Goal: Task Accomplishment & Management: Use online tool/utility

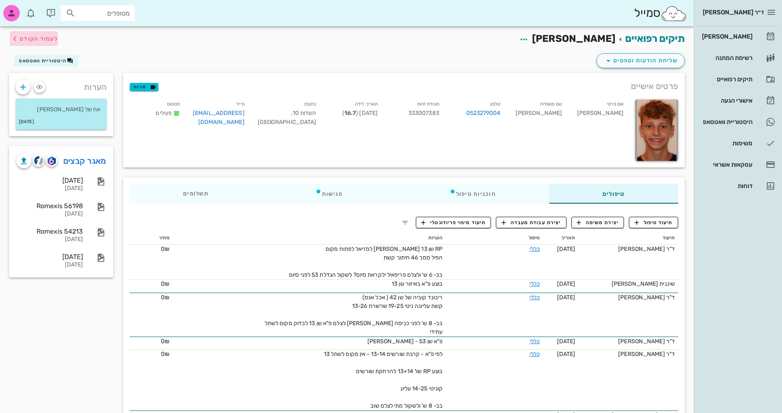
click at [25, 37] on span "לעמוד הקודם" at bounding box center [39, 38] width 38 height 7
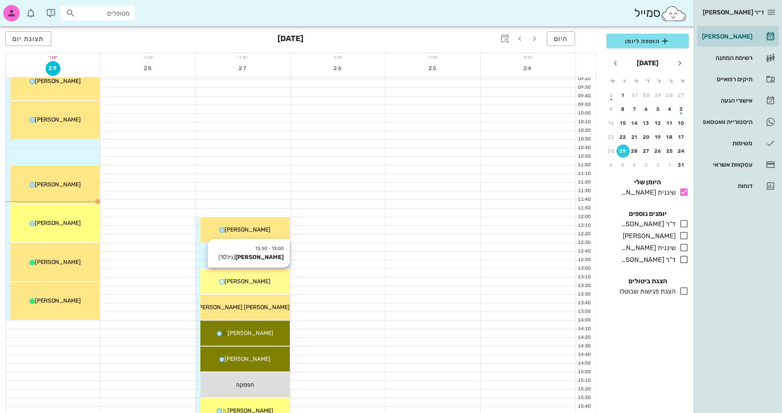
scroll to position [123, 0]
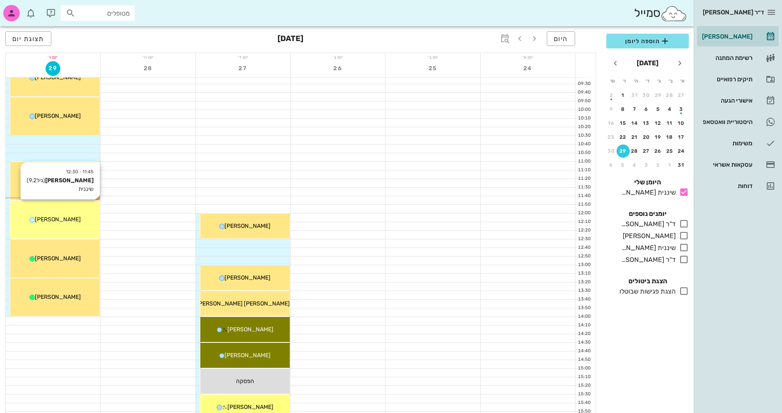
click at [71, 223] on div "[PERSON_NAME]" at bounding box center [54, 219] width 89 height 9
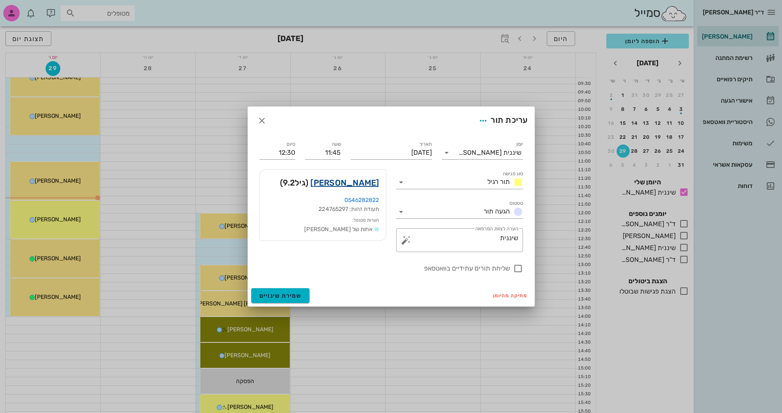
click at [374, 181] on link "[PERSON_NAME]" at bounding box center [344, 182] width 69 height 13
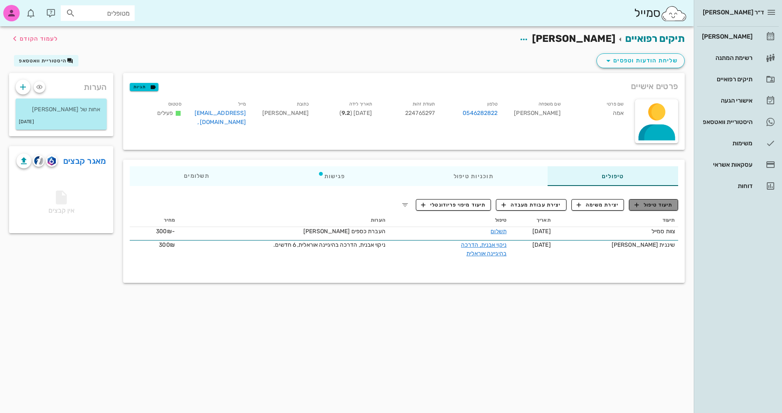
click at [658, 204] on span "תיעוד טיפול" at bounding box center [653, 204] width 38 height 7
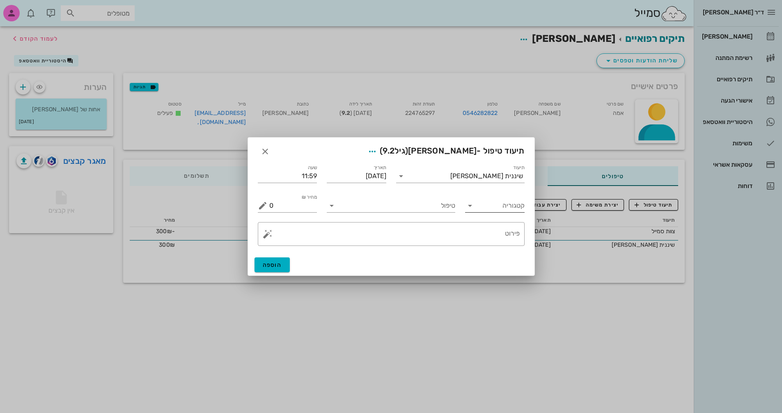
click at [468, 208] on icon at bounding box center [470, 206] width 10 height 10
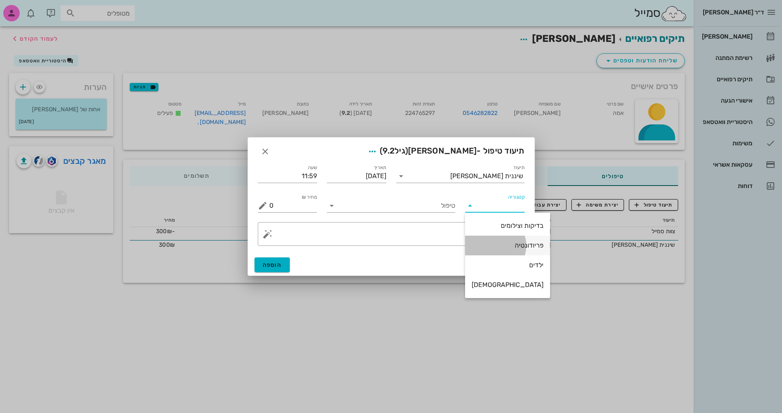
click at [509, 245] on div "פריודונטיה" at bounding box center [508, 245] width 72 height 8
type input "פריודונטיה"
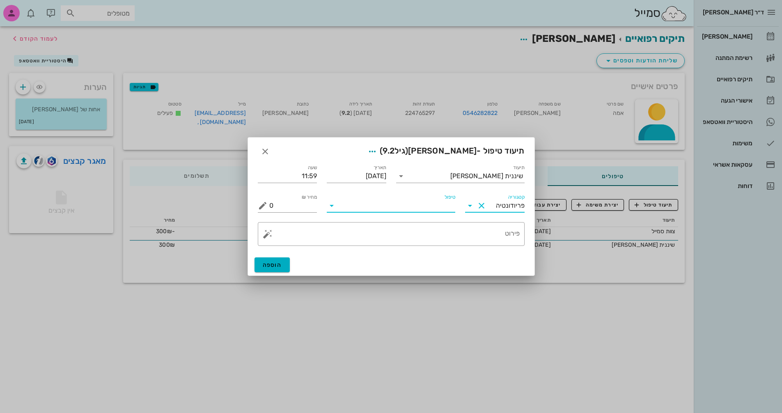
click at [405, 204] on input "טיפול" at bounding box center [396, 205] width 117 height 13
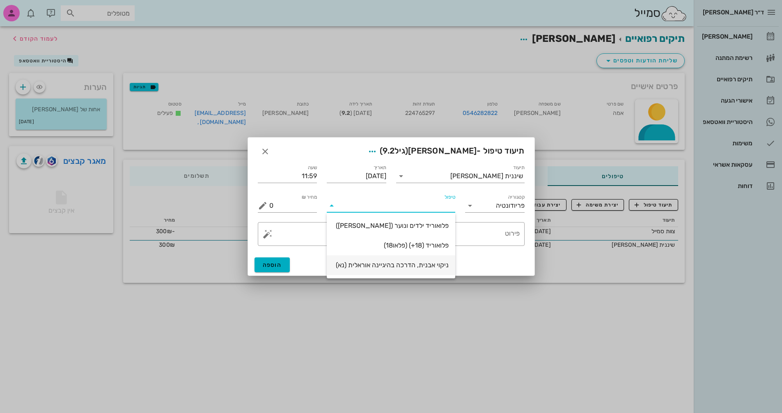
click at [435, 265] on div "ניקוי אבנית, הדרכה בהיגיינה אוראלית (נא)" at bounding box center [390, 265] width 115 height 8
type input "300"
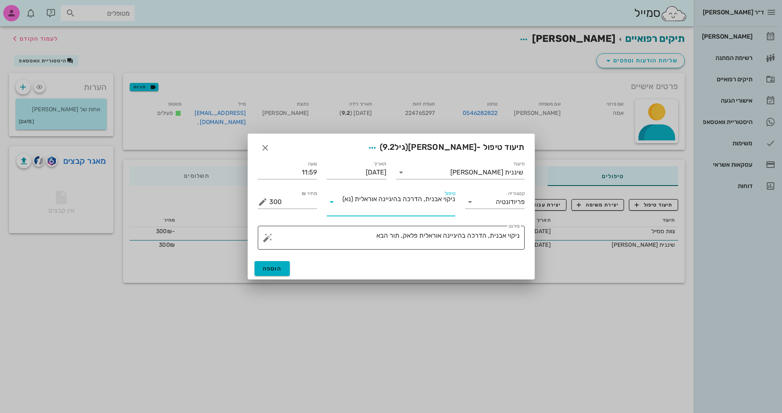
click at [365, 234] on textarea "ניקוי אבנית, הדרכה בהיגיינה אוראלית פלאק, תור הבא" at bounding box center [394, 240] width 250 height 20
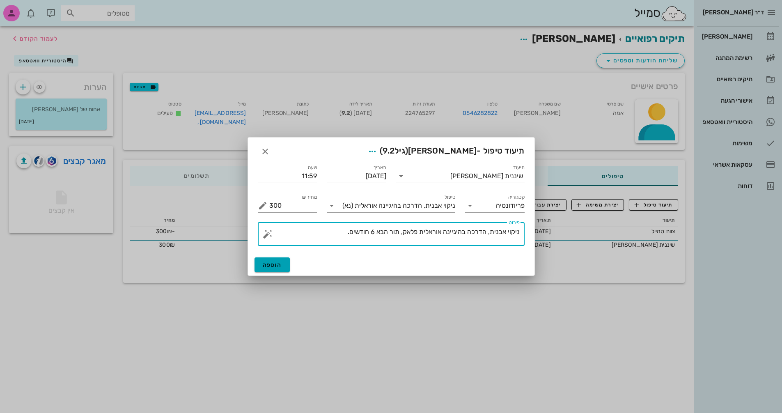
type textarea "ניקוי אבנית, הדרכה בהיגיינה אוראלית פלאק, תור הבא 6 חודשים."
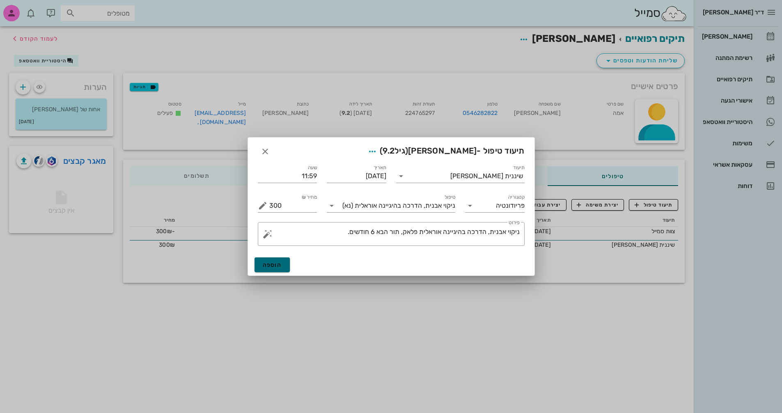
click at [271, 264] on span "הוספה" at bounding box center [272, 264] width 19 height 7
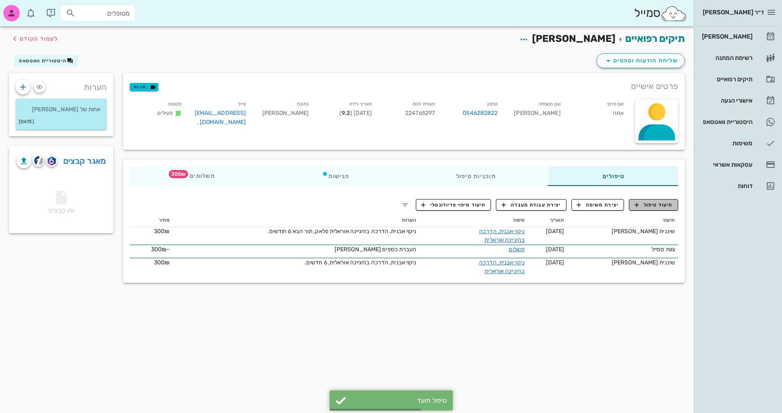
click at [667, 204] on span "תיעוד טיפול" at bounding box center [653, 204] width 38 height 7
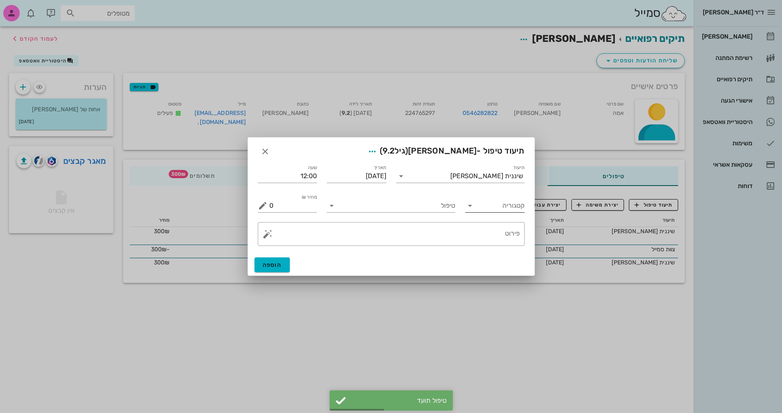
click at [481, 205] on input "קטגוריה" at bounding box center [501, 205] width 46 height 13
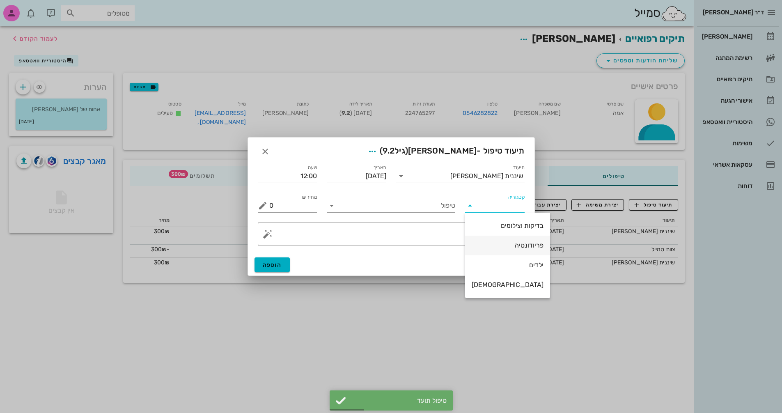
click at [504, 243] on div "פריודונטיה" at bounding box center [508, 245] width 72 height 8
type input "פריודונטיה"
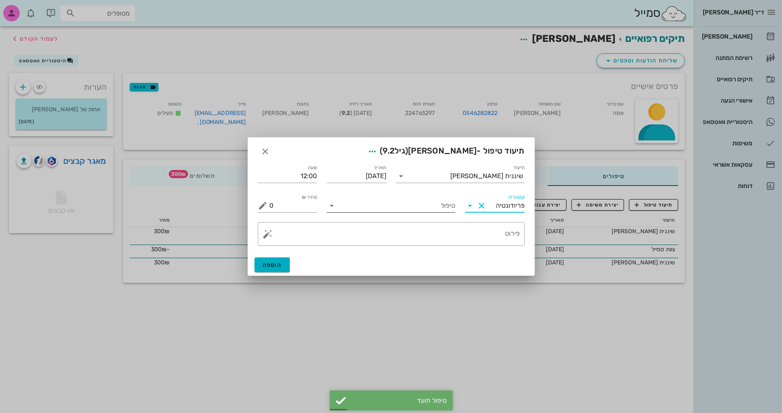
click at [434, 205] on input "טיפול" at bounding box center [396, 205] width 117 height 13
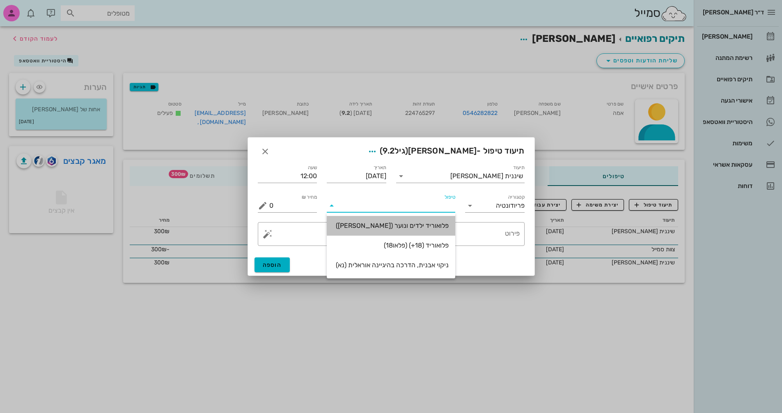
click at [435, 225] on div "פלואוריד ילדים ונוער ([PERSON_NAME])" at bounding box center [390, 226] width 115 height 8
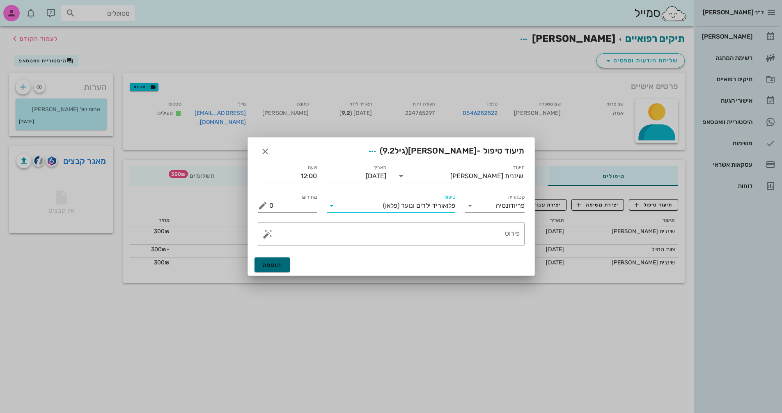
click at [279, 262] on span "הוספה" at bounding box center [272, 264] width 19 height 7
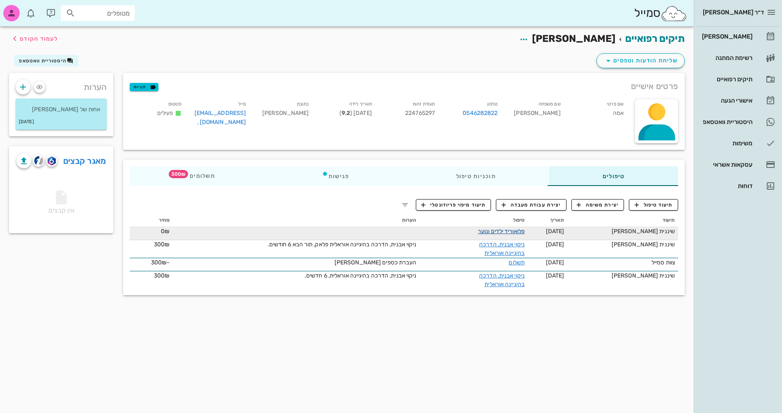
click at [507, 229] on link "פלואוריד ילדים ונוער" at bounding box center [501, 231] width 47 height 7
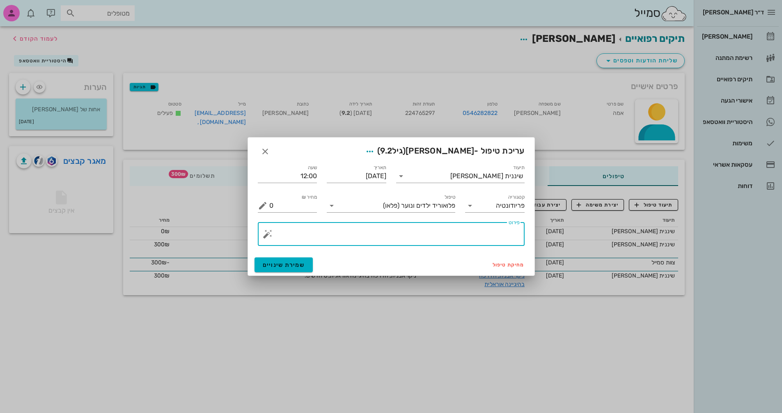
click at [414, 228] on textarea "פירוט" at bounding box center [394, 236] width 250 height 20
type textarea "פלואוריד"
click at [294, 260] on button "שמירת שינויים" at bounding box center [283, 264] width 59 height 15
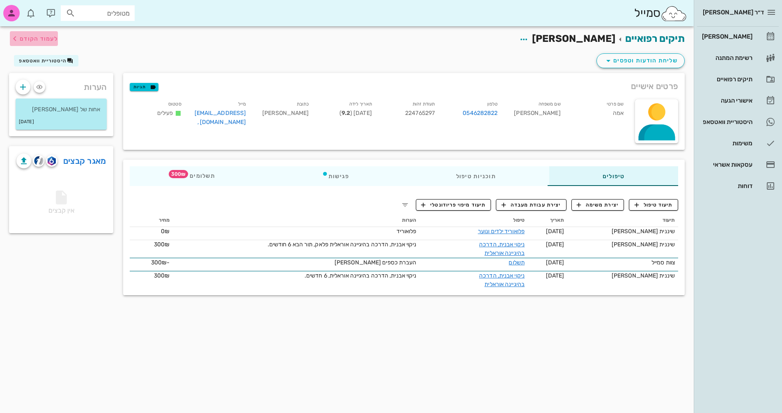
click at [16, 34] on icon "button" at bounding box center [15, 39] width 10 height 10
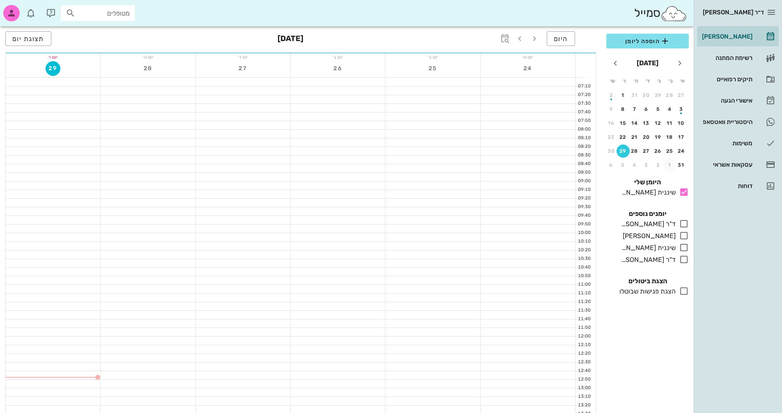
scroll to position [123, 0]
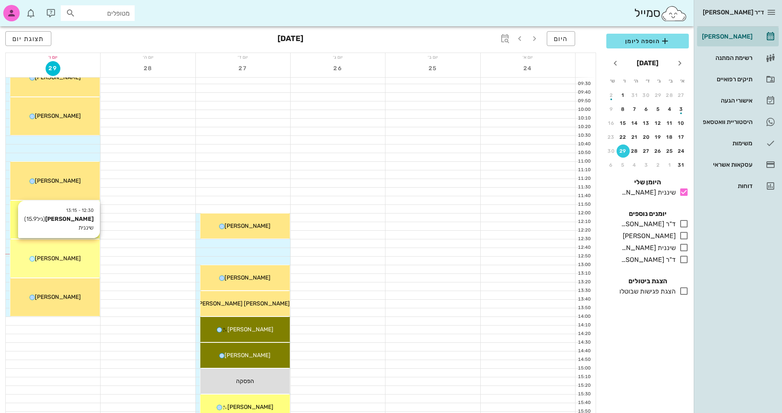
click at [66, 262] on div "[PERSON_NAME]" at bounding box center [54, 258] width 89 height 9
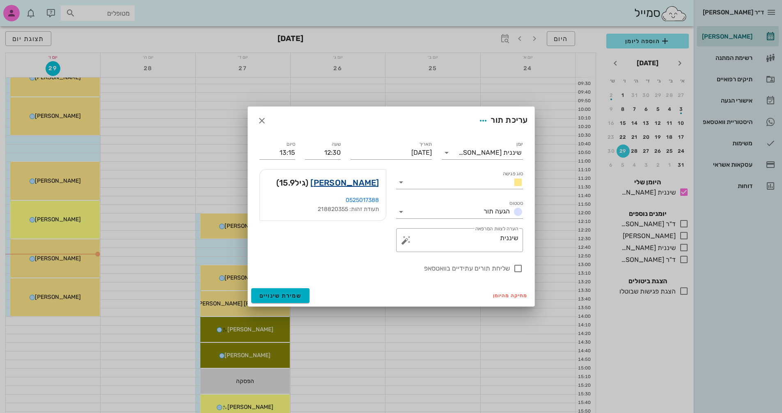
click at [370, 183] on link "[PERSON_NAME]" at bounding box center [344, 182] width 69 height 13
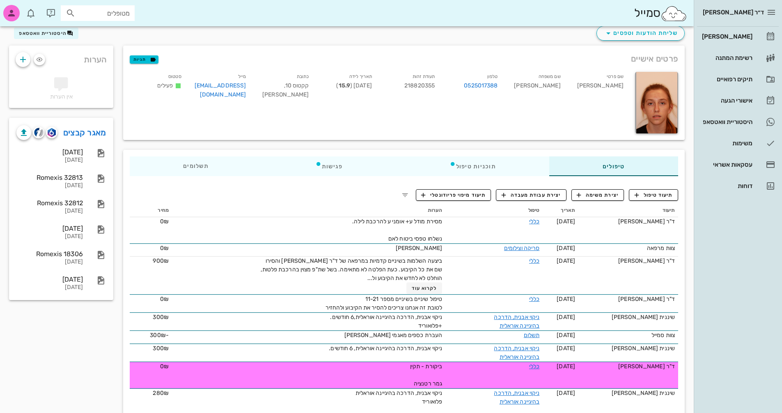
scroll to position [41, 0]
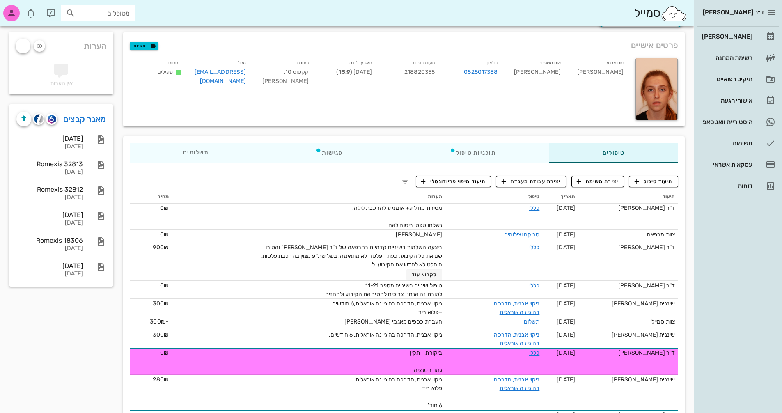
click at [552, 18] on div "סמייל מטופלים" at bounding box center [347, 13] width 694 height 26
click at [738, 38] on div "[PERSON_NAME]" at bounding box center [726, 36] width 52 height 7
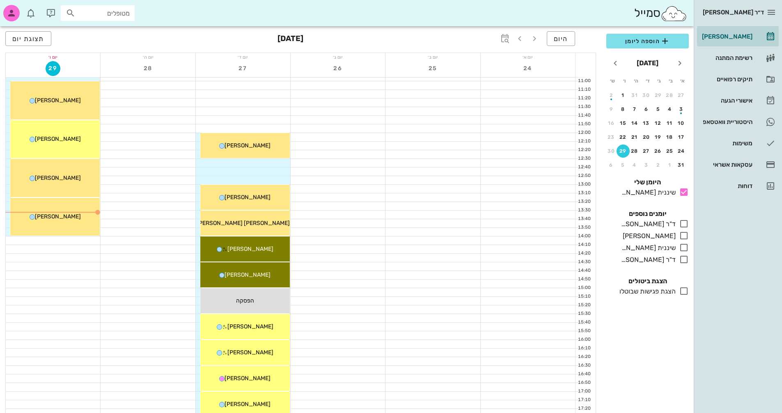
scroll to position [246, 0]
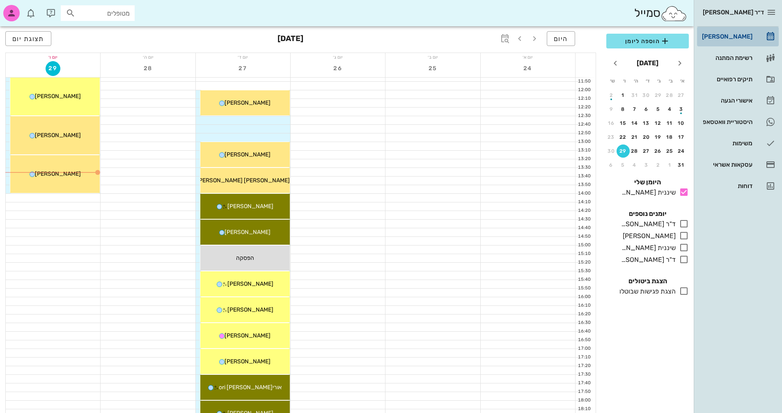
click at [751, 40] on div "[PERSON_NAME]" at bounding box center [726, 36] width 52 height 13
click at [677, 163] on div "31" at bounding box center [681, 165] width 13 height 6
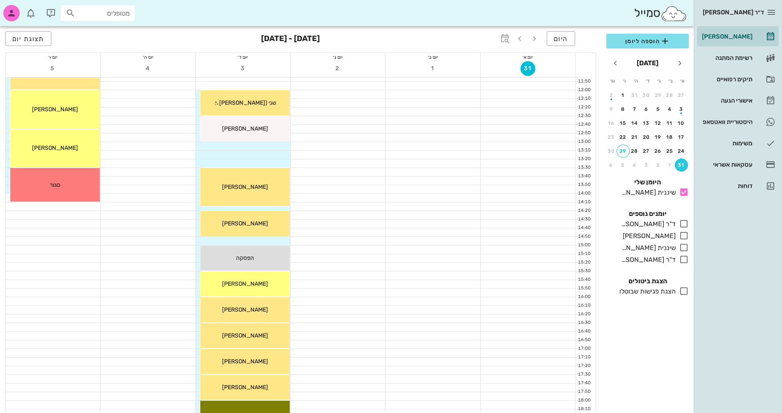
click at [682, 165] on div "31" at bounding box center [681, 165] width 13 height 6
click at [683, 225] on icon at bounding box center [684, 224] width 10 height 10
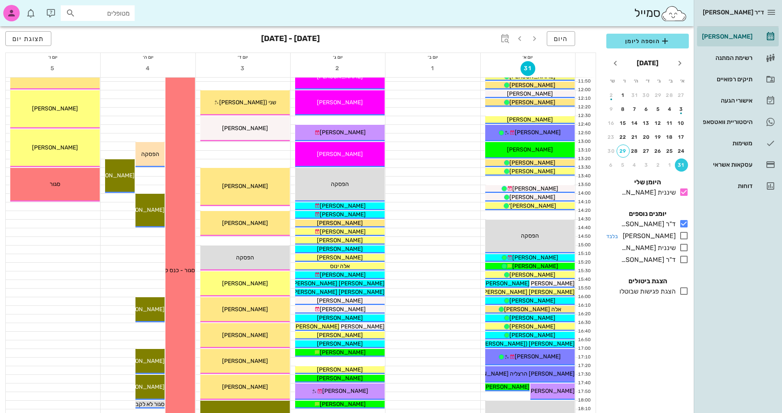
click at [681, 236] on icon at bounding box center [684, 236] width 10 height 10
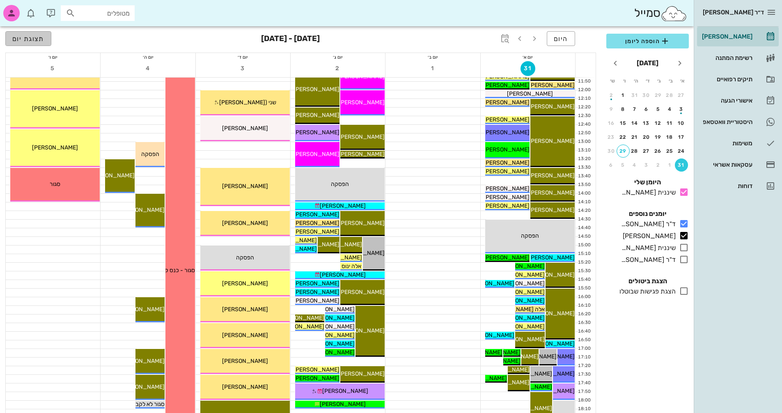
click at [21, 42] on span "תצוגת יום" at bounding box center [28, 39] width 32 height 8
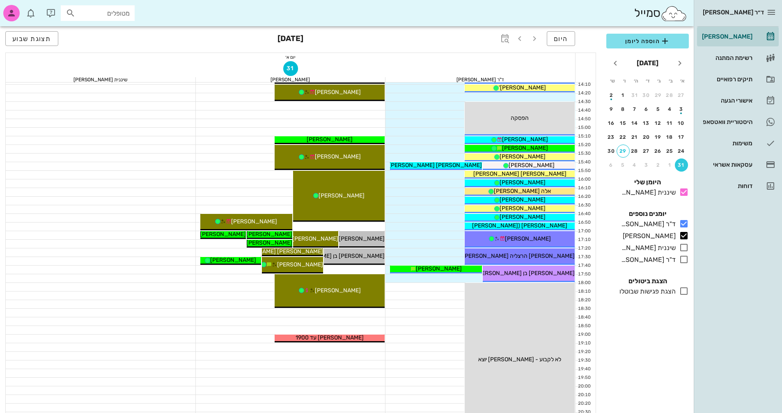
scroll to position [369, 0]
